Goal: Task Accomplishment & Management: Manage account settings

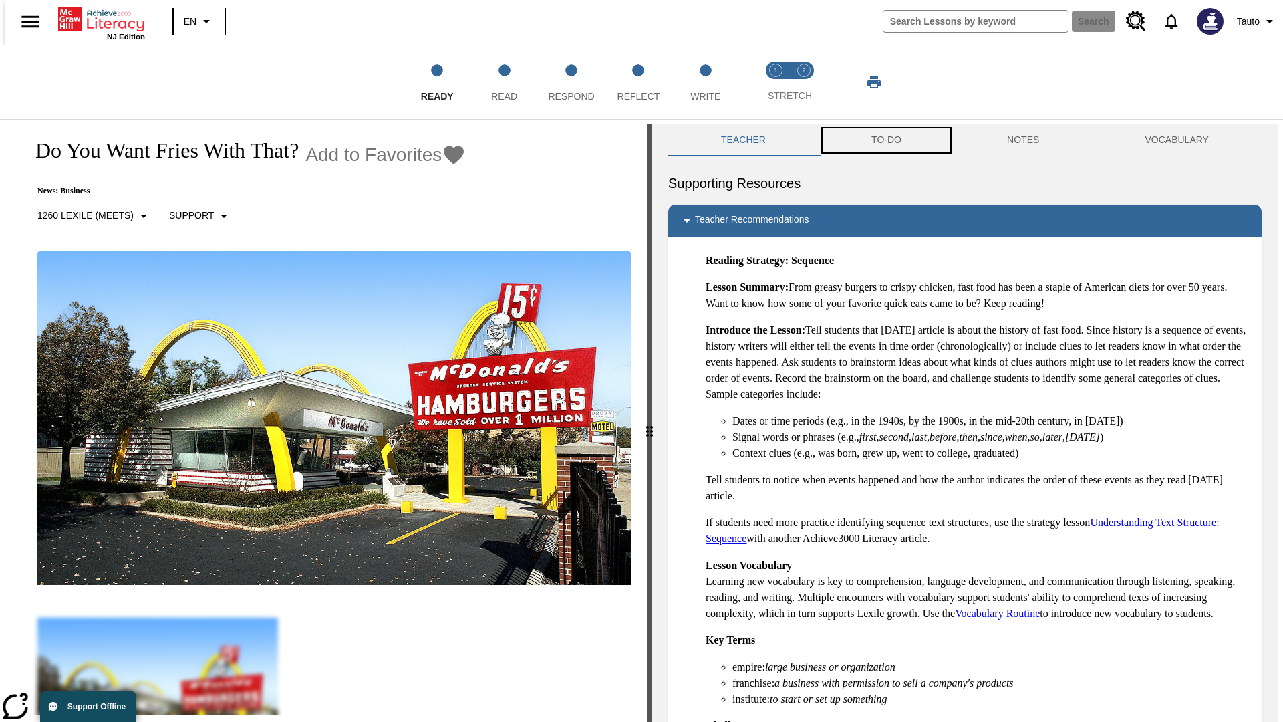
click at [885, 140] on button "TO-DO" at bounding box center [887, 140] width 136 height 32
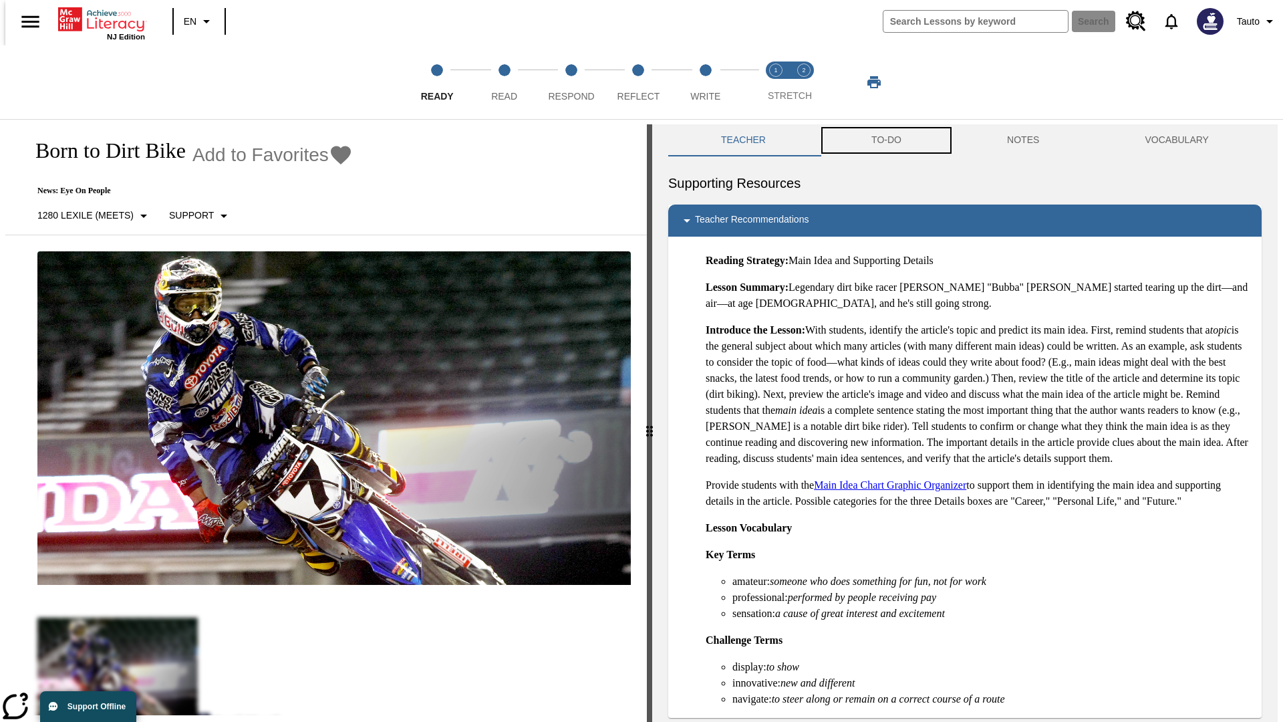
click at [885, 140] on button "TO-DO" at bounding box center [887, 140] width 136 height 32
